Goal: Task Accomplishment & Management: Manage account settings

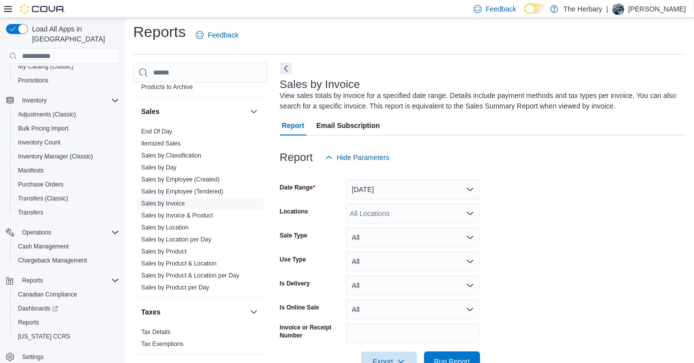
scroll to position [32, 0]
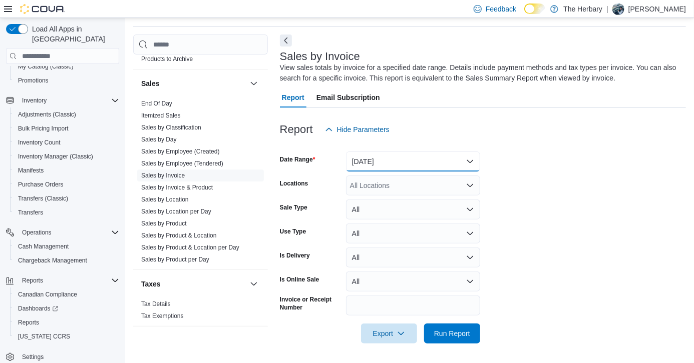
click at [437, 161] on button "Yesterday" at bounding box center [413, 162] width 134 height 20
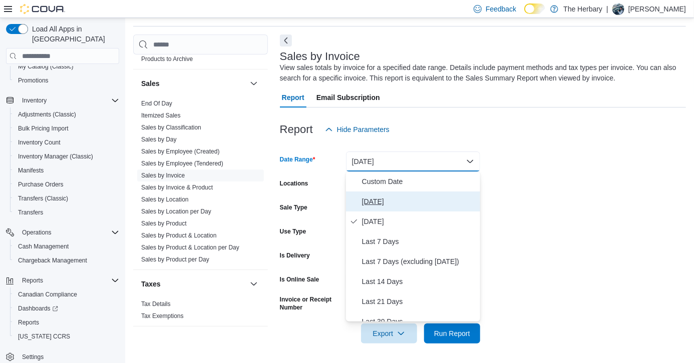
click at [376, 202] on span "Today" at bounding box center [419, 202] width 114 height 12
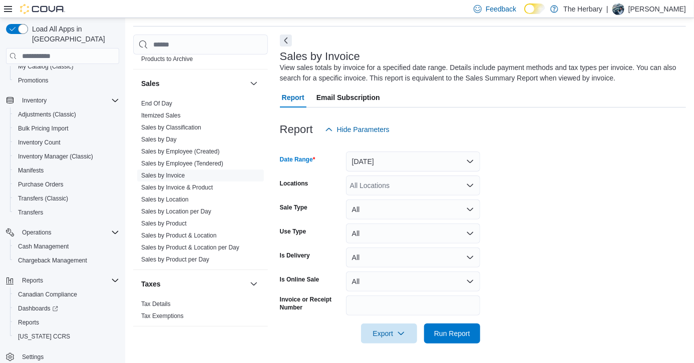
click at [422, 188] on div "All Locations" at bounding box center [413, 186] width 134 height 20
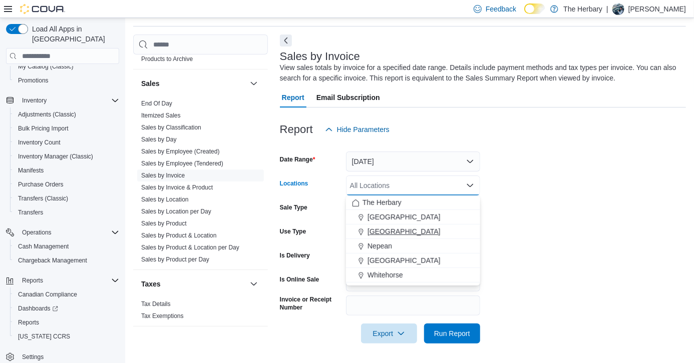
click at [386, 236] on span "London" at bounding box center [403, 232] width 73 height 10
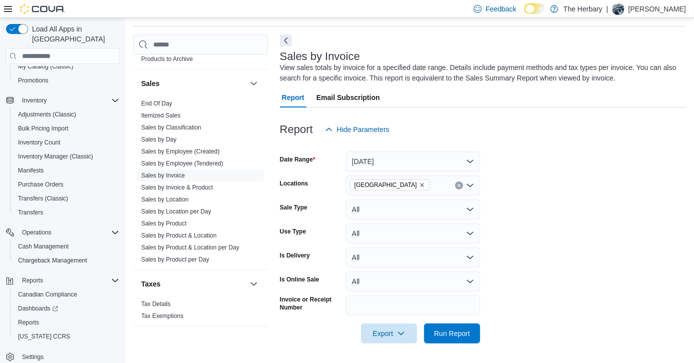
click at [540, 265] on form "Date Range Today Locations London Sale Type All Use Type All Is Delivery All Is…" at bounding box center [483, 242] width 406 height 204
click at [471, 331] on span "Run Report" at bounding box center [452, 333] width 44 height 20
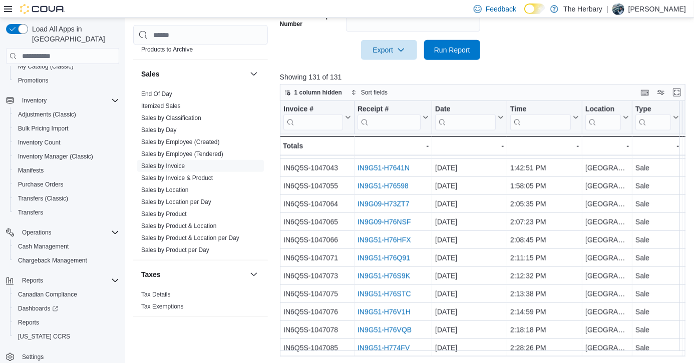
scroll to position [335, 0]
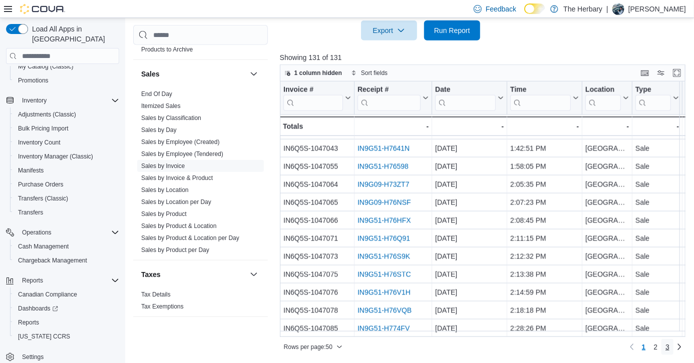
click at [669, 350] on span "3" at bounding box center [667, 347] width 4 height 10
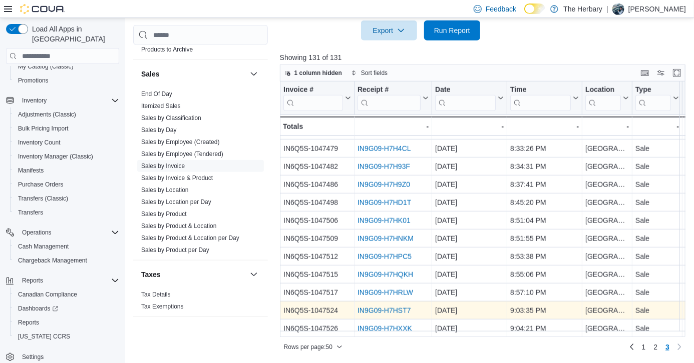
click at [384, 307] on link "IN9G09-H7HST7" at bounding box center [384, 311] width 54 height 8
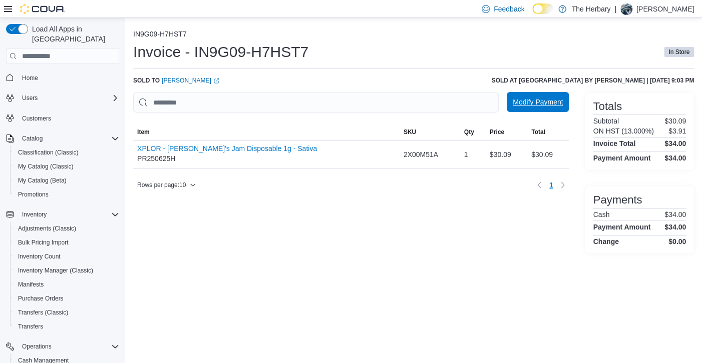
click at [552, 100] on span "Modify Payment" at bounding box center [538, 102] width 50 height 10
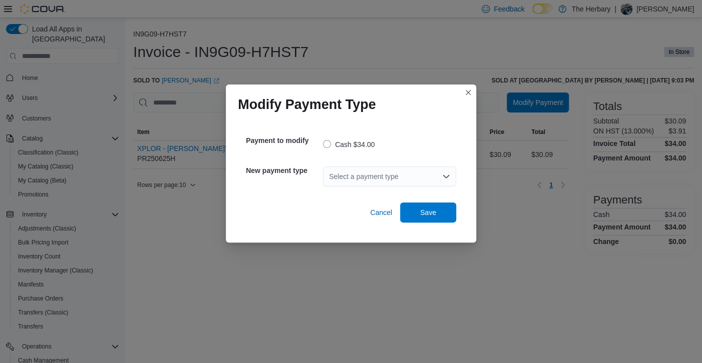
click at [439, 179] on div "Select a payment type" at bounding box center [389, 177] width 133 height 20
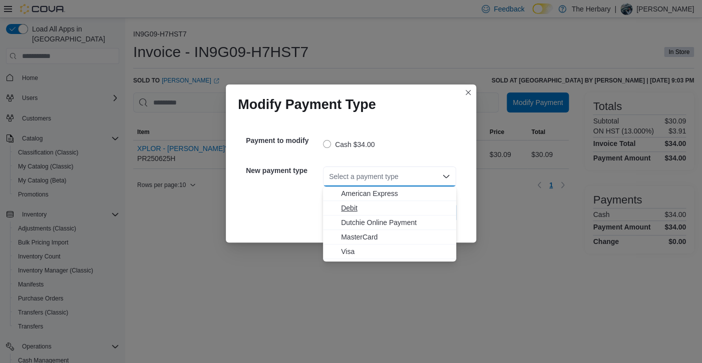
click at [358, 206] on span "Debit" at bounding box center [395, 208] width 109 height 10
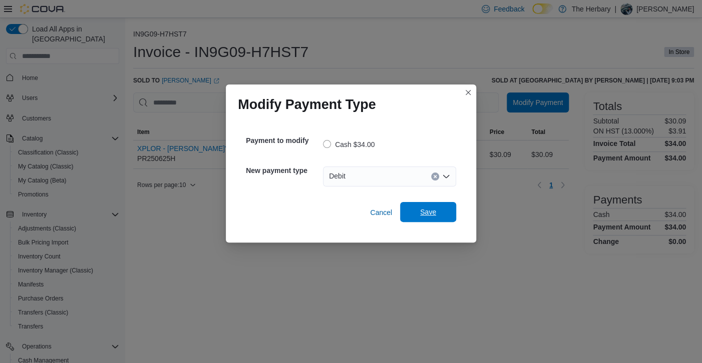
click at [431, 211] on span "Save" at bounding box center [428, 212] width 16 height 10
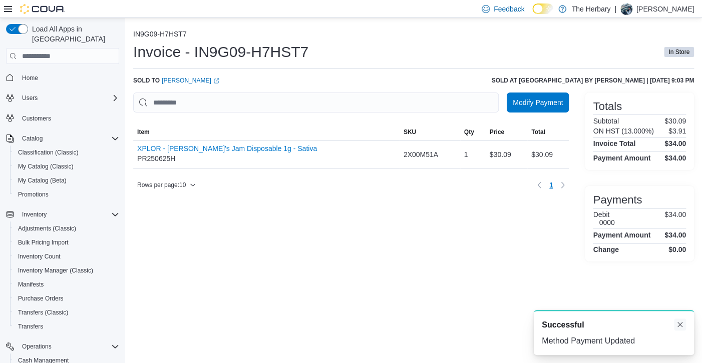
click at [683, 320] on button "Dismiss toast" at bounding box center [680, 325] width 12 height 12
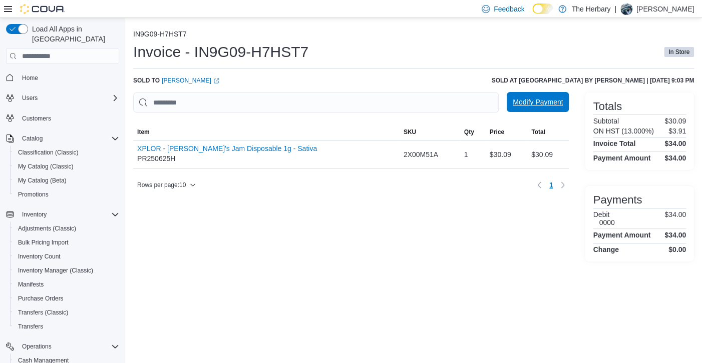
click at [546, 93] on div "Modify Payment" at bounding box center [538, 103] width 62 height 20
click at [543, 99] on span "Modify Payment" at bounding box center [538, 102] width 50 height 10
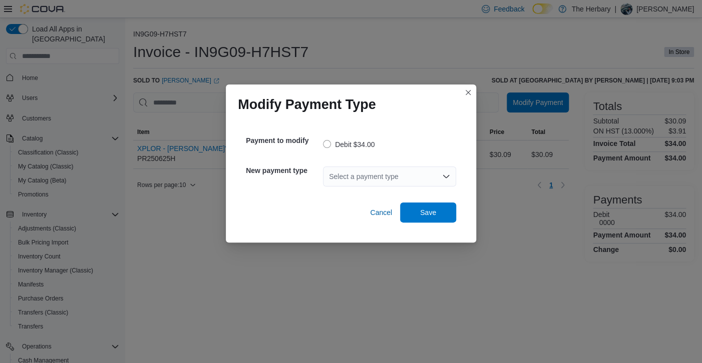
click at [449, 176] on icon "Open list of options" at bounding box center [446, 177] width 8 height 8
click at [463, 93] on button "Closes this modal window" at bounding box center [468, 92] width 12 height 12
